Goal: Transaction & Acquisition: Purchase product/service

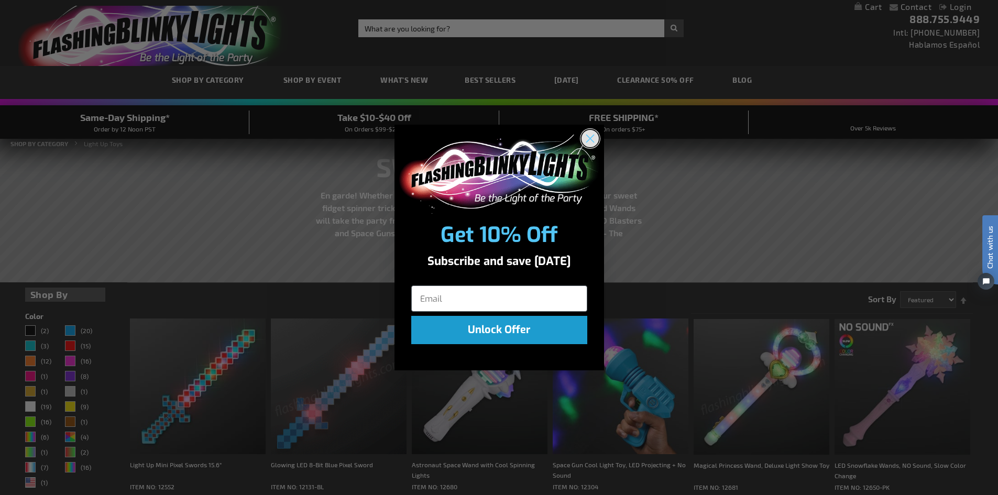
click at [594, 136] on circle "Close dialog" at bounding box center [589, 138] width 17 height 17
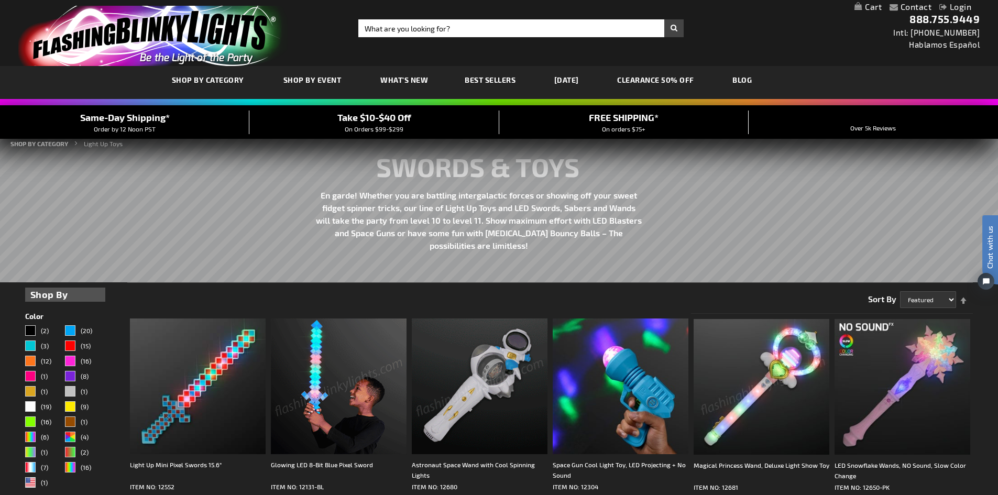
click at [483, 79] on span "Best Sellers" at bounding box center [490, 79] width 51 height 9
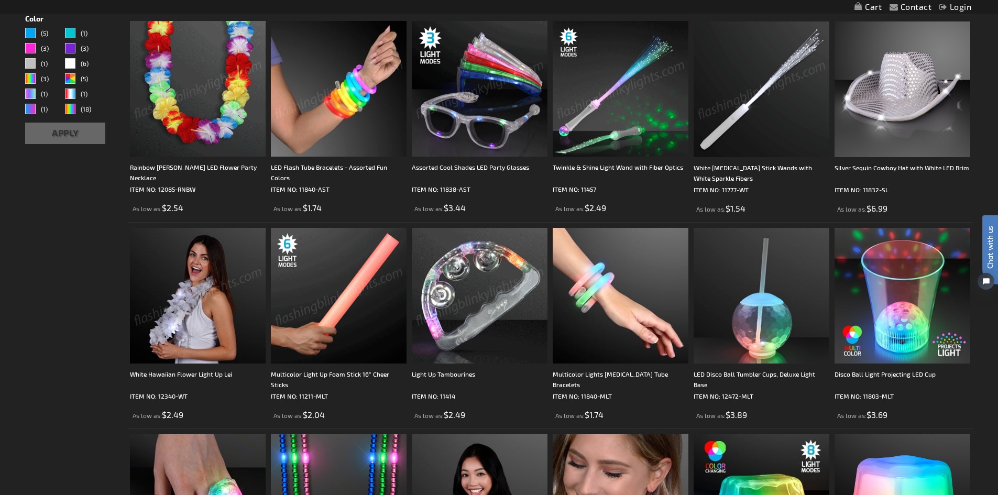
scroll to position [367, 0]
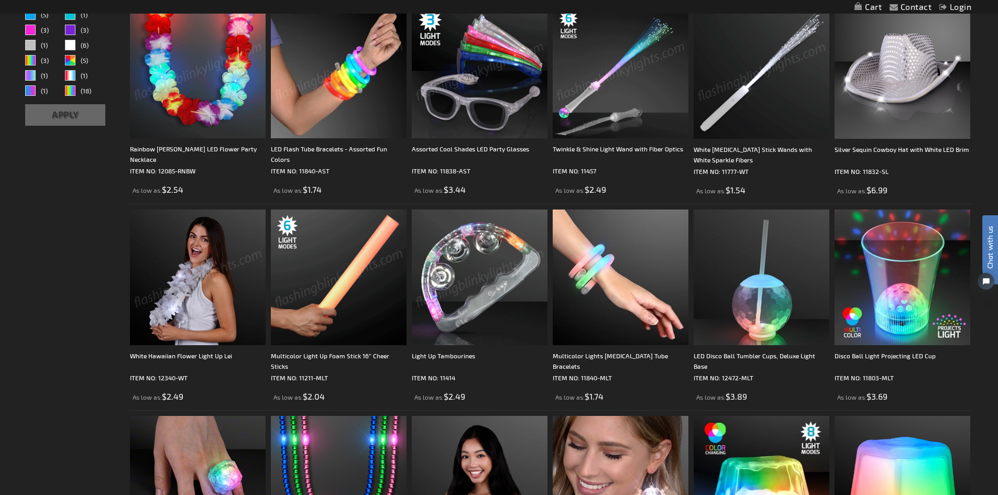
click at [340, 280] on img at bounding box center [339, 278] width 136 height 136
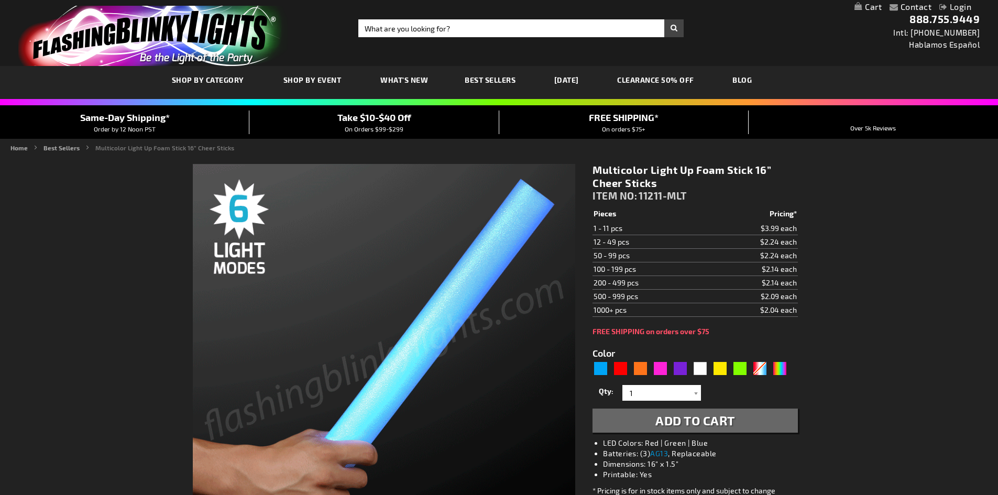
type input "5659"
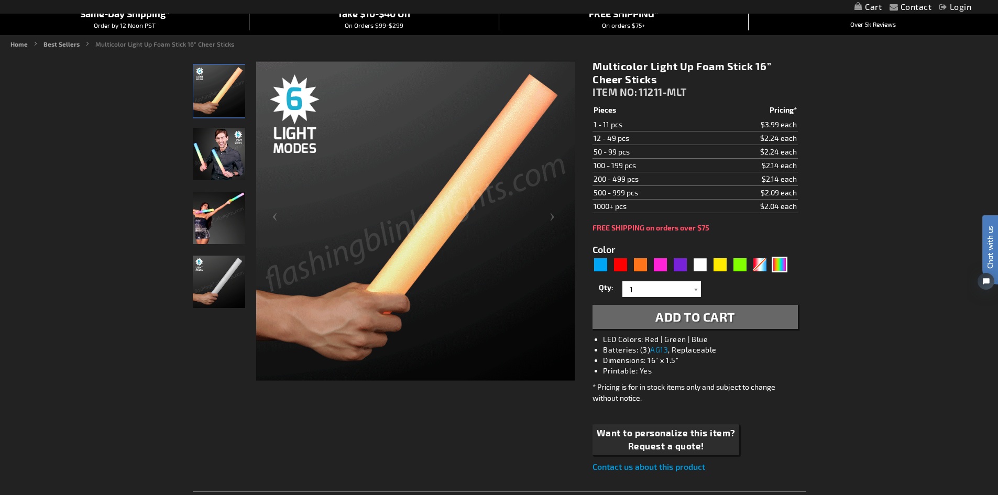
scroll to position [105, 0]
